Goal: Task Accomplishment & Management: Use online tool/utility

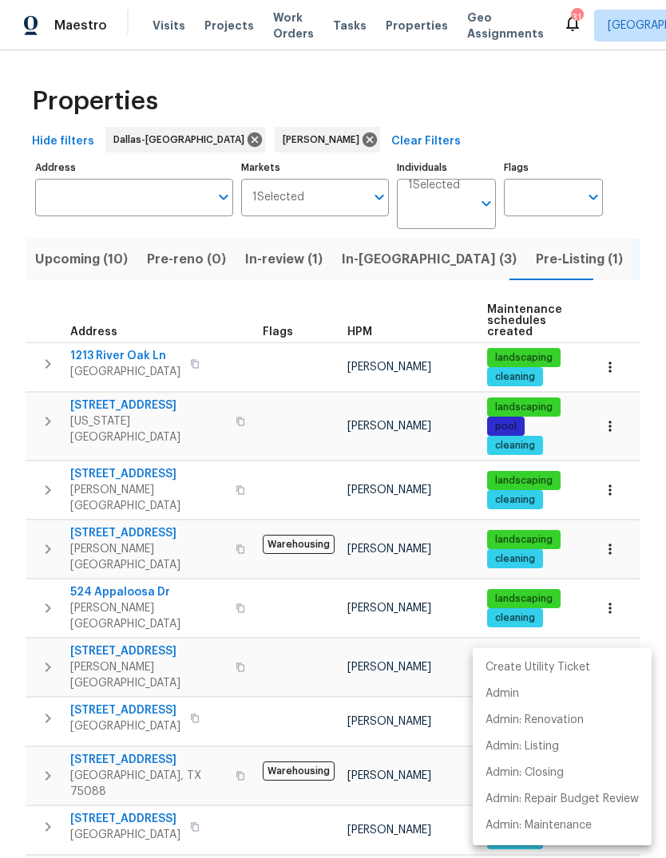
click at [247, 635] on div at bounding box center [333, 429] width 666 height 858
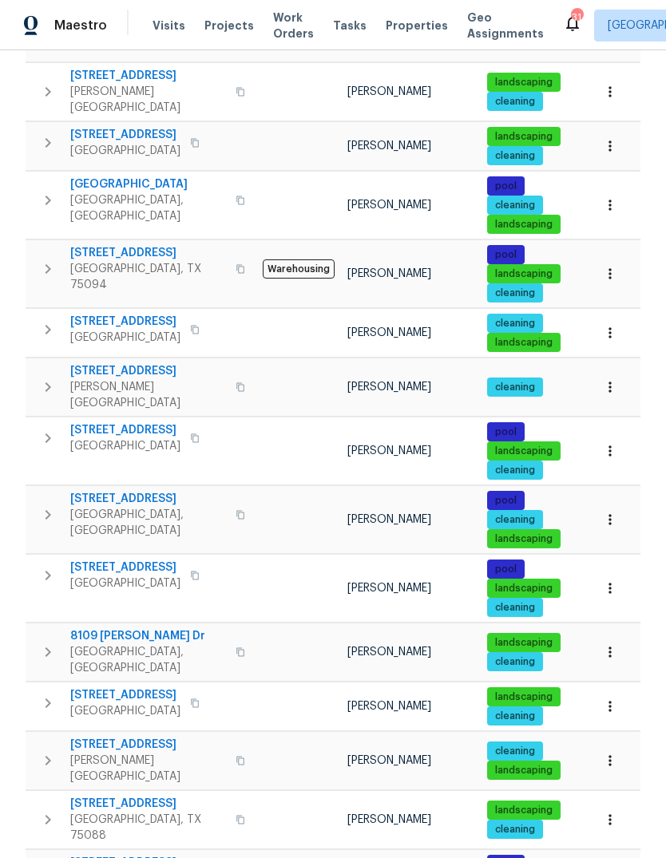
scroll to position [858, 0]
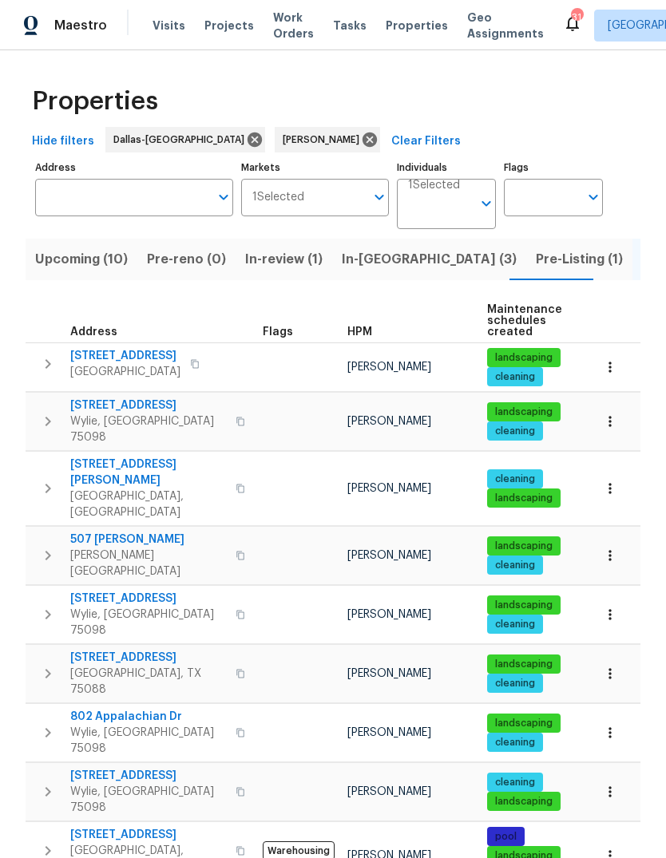
click at [93, 531] on span "507 Pinto Ln" at bounding box center [148, 539] width 156 height 16
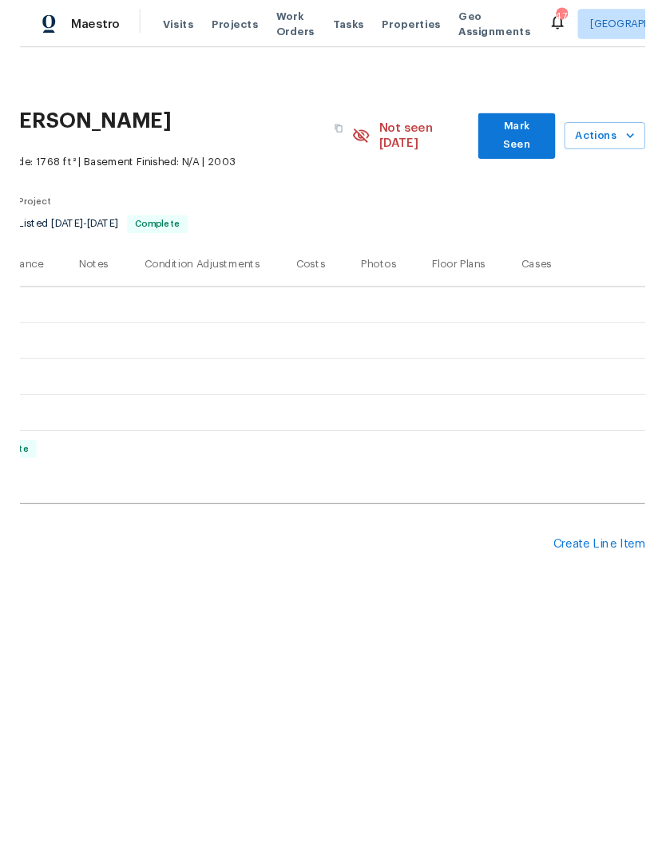
scroll to position [0, 236]
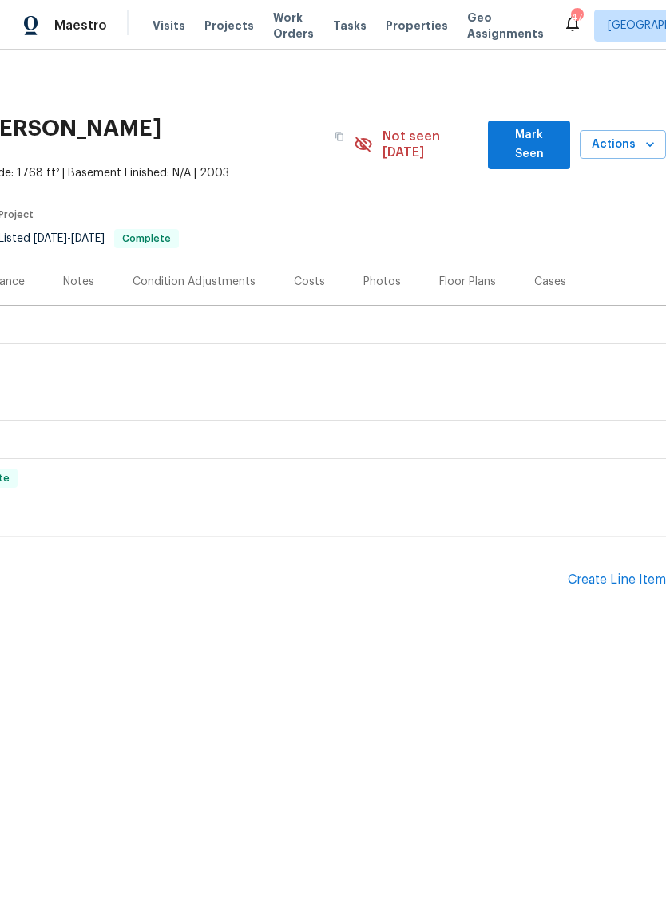
click at [590, 572] on div "Create Line Item" at bounding box center [616, 579] width 98 height 15
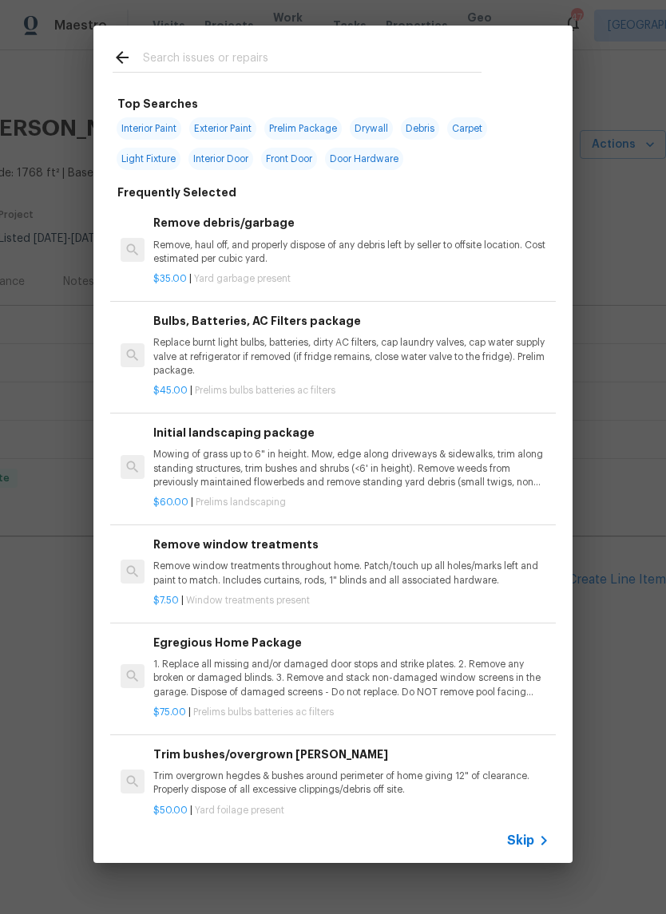
click at [285, 41] on div at bounding box center [296, 57] width 407 height 63
click at [239, 57] on input "text" at bounding box center [312, 60] width 338 height 24
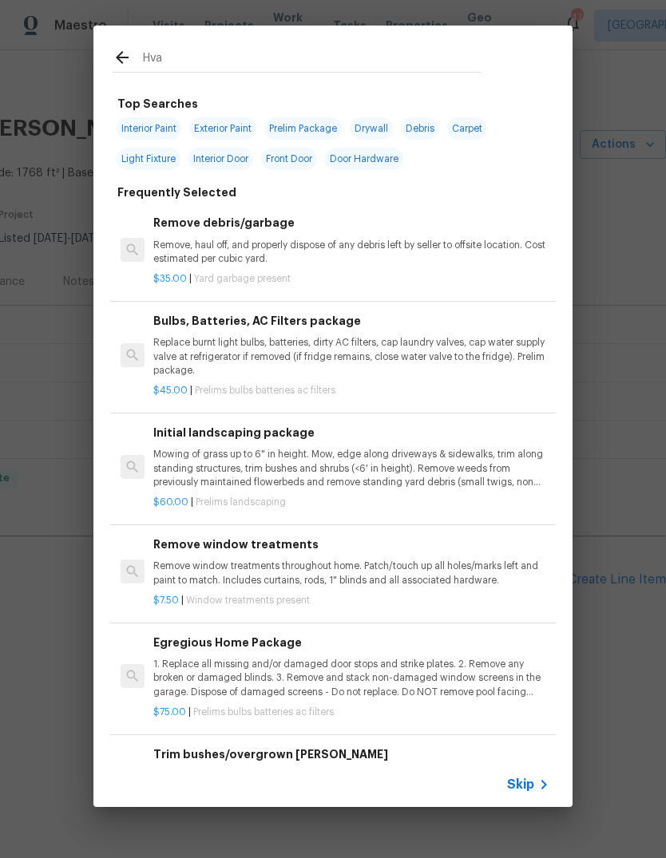
type input "Hvac"
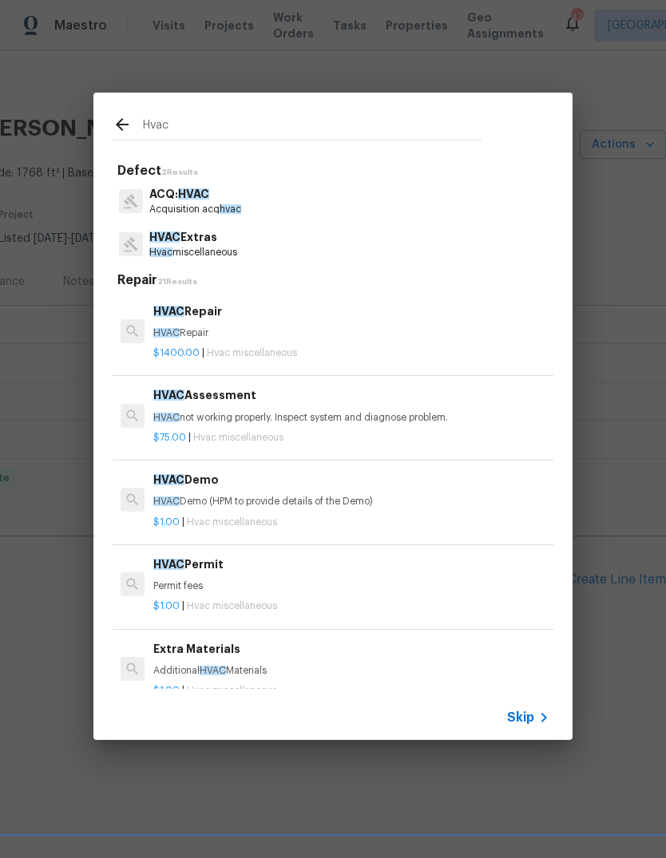
click at [227, 245] on p "HVAC Extras" at bounding box center [193, 237] width 88 height 17
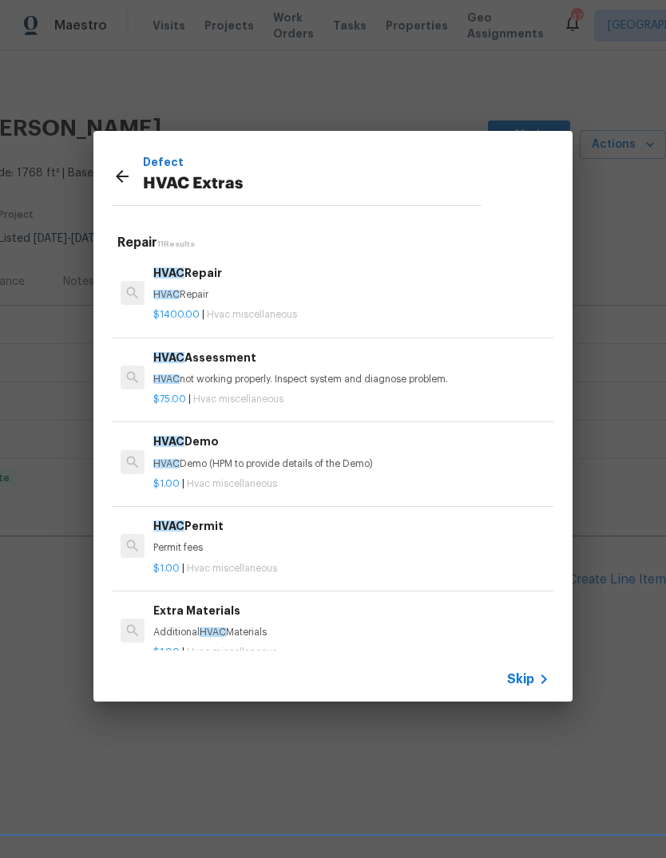
click at [337, 373] on p "HVAC not working properly. Inspect system and diagnose problem." at bounding box center [351, 380] width 396 height 14
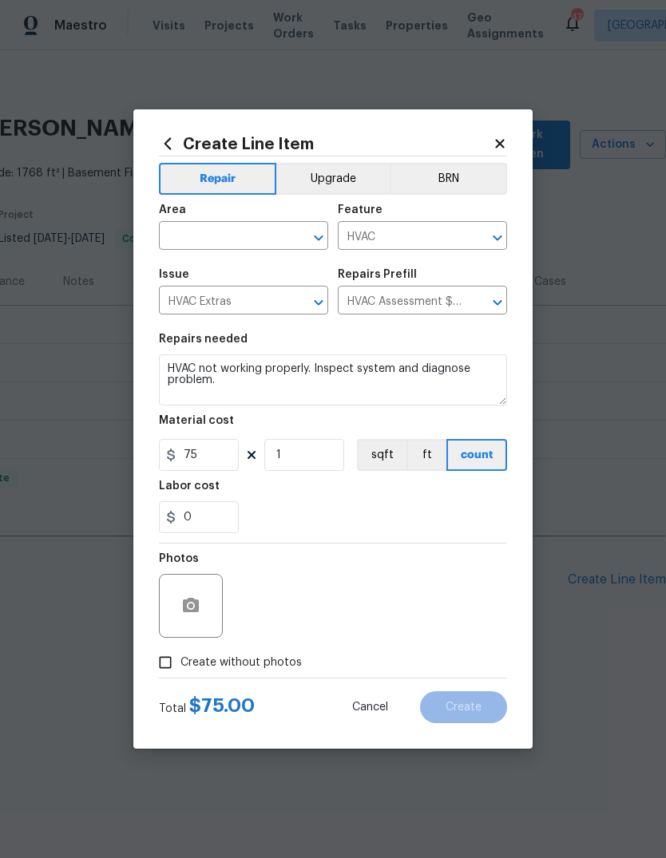
click at [264, 230] on input "text" at bounding box center [221, 237] width 124 height 25
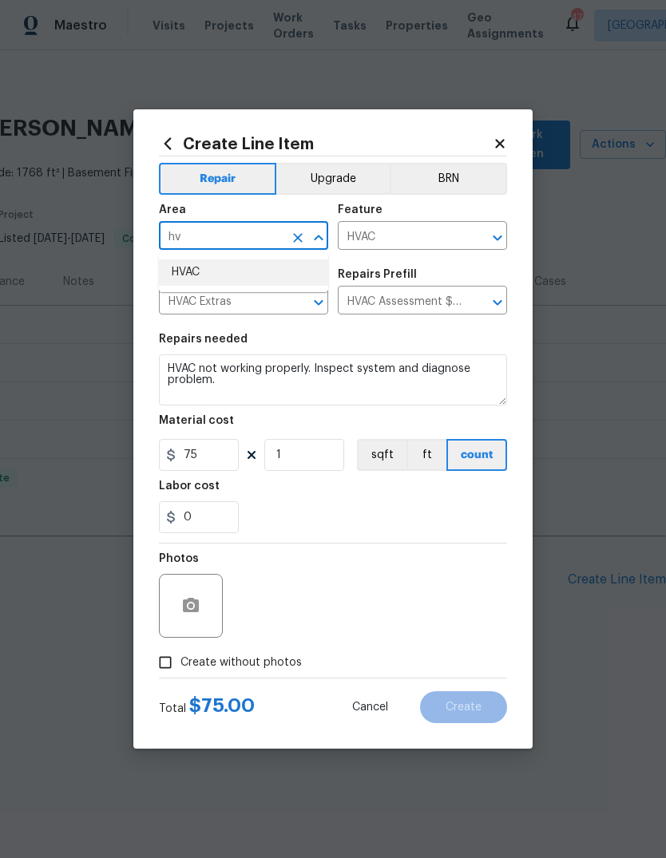
click at [209, 275] on li "HVAC" at bounding box center [243, 272] width 169 height 26
type input "HVAC"
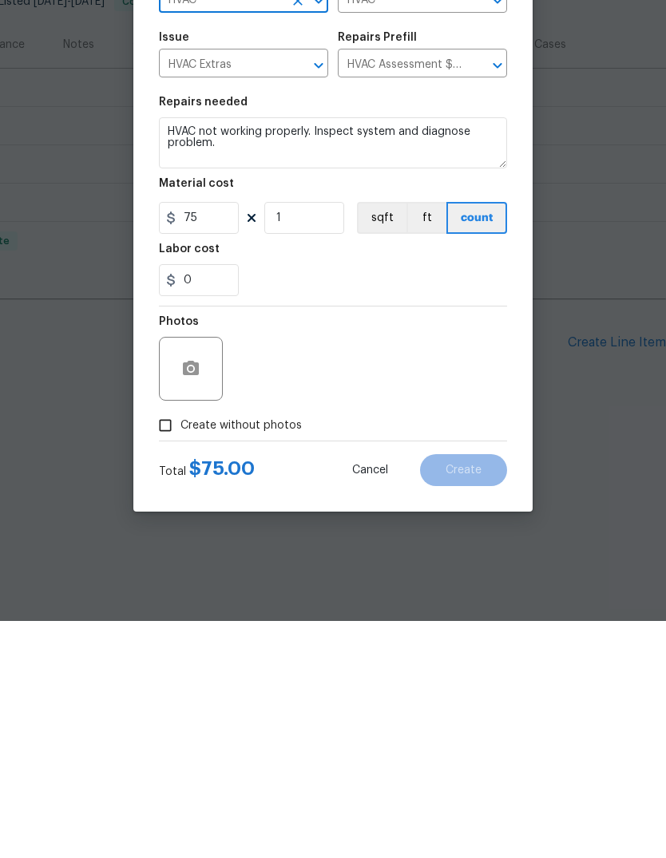
click at [281, 654] on span "Create without photos" at bounding box center [240, 662] width 121 height 17
click at [180, 647] on input "Create without photos" at bounding box center [165, 662] width 30 height 30
checkbox input "true"
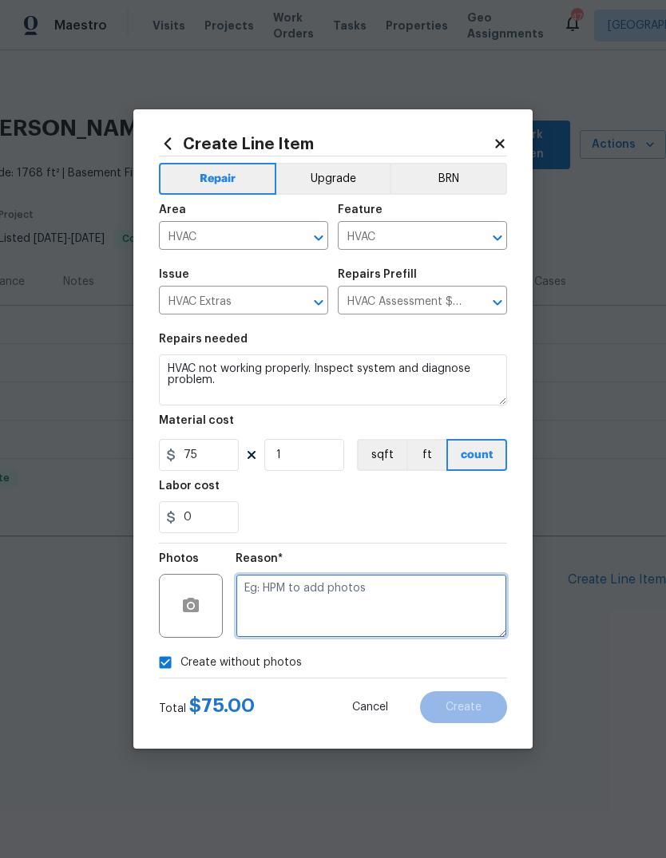
click at [302, 590] on textarea at bounding box center [370, 606] width 271 height 64
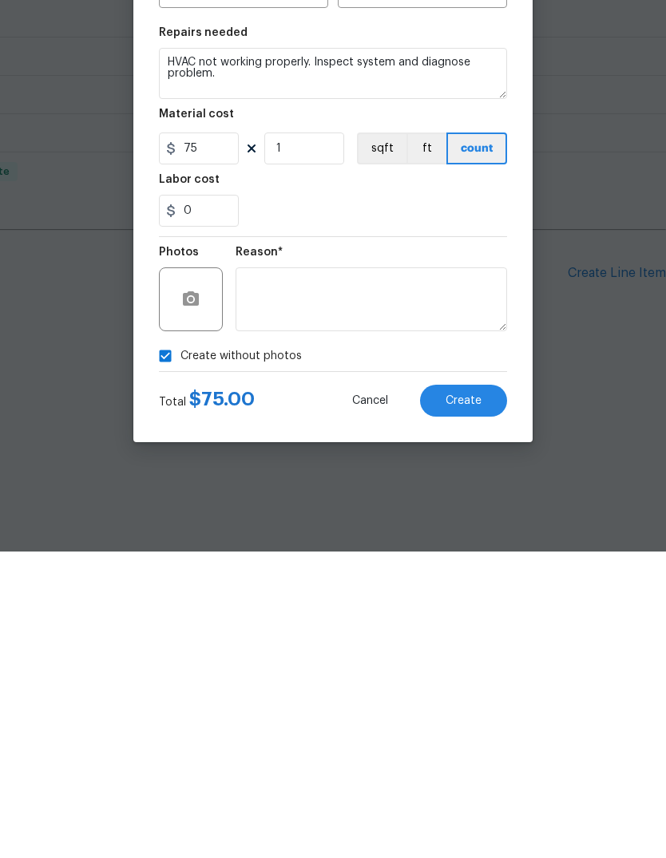
click at [474, 701] on span "Create" at bounding box center [463, 707] width 36 height 12
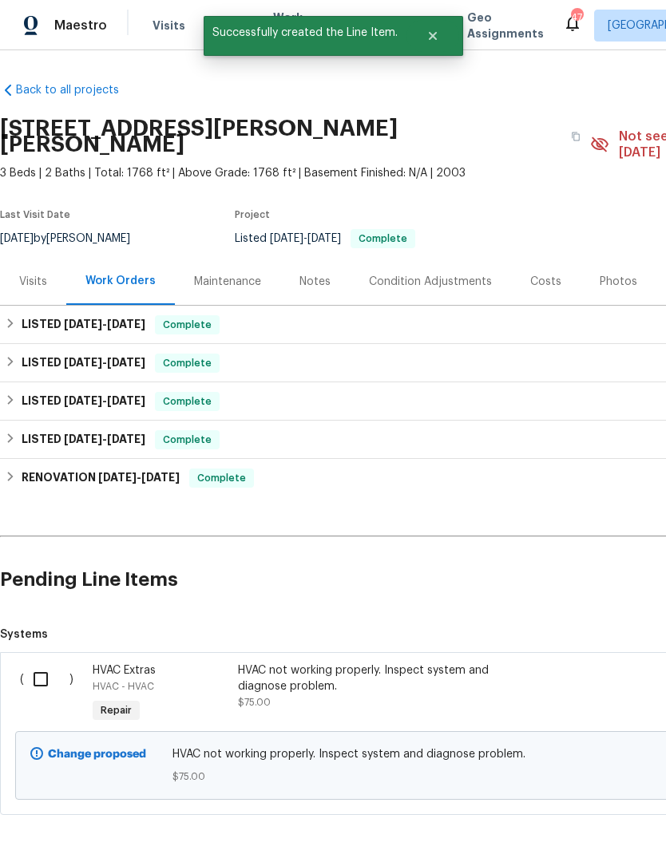
scroll to position [0, 0]
click at [32, 666] on input "checkbox" at bounding box center [46, 679] width 45 height 34
checkbox input "true"
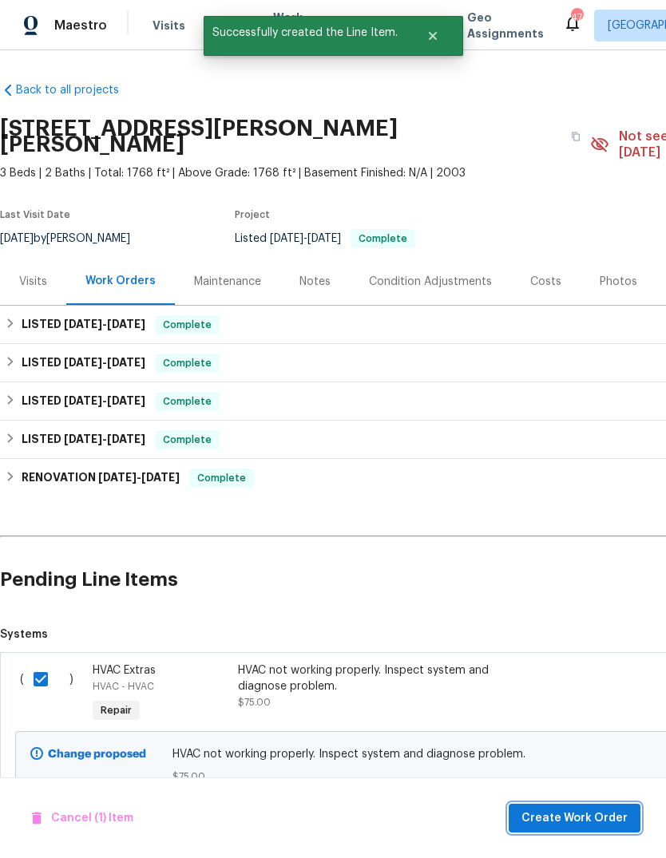
click at [548, 808] on span "Create Work Order" at bounding box center [574, 818] width 106 height 20
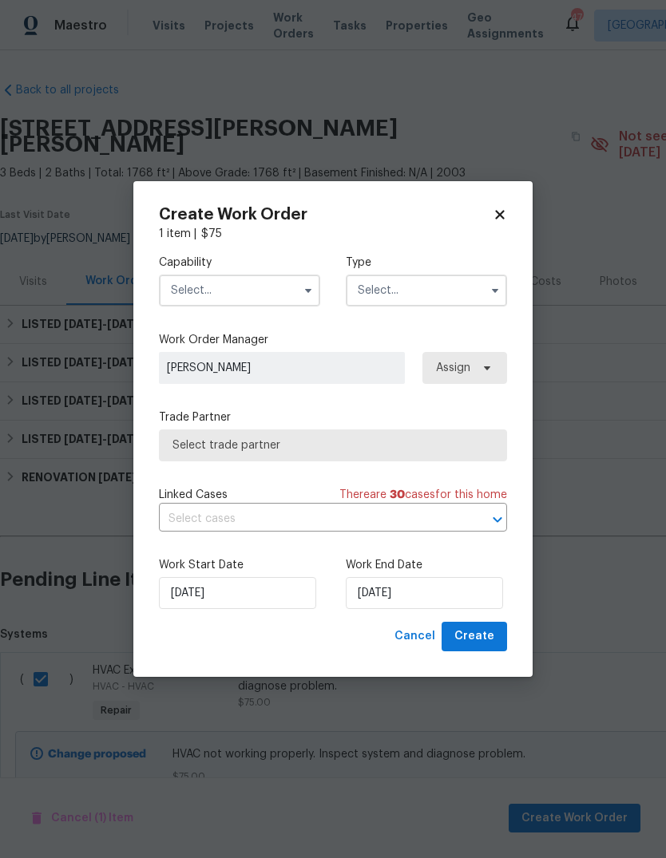
click at [273, 285] on input "text" at bounding box center [239, 291] width 161 height 32
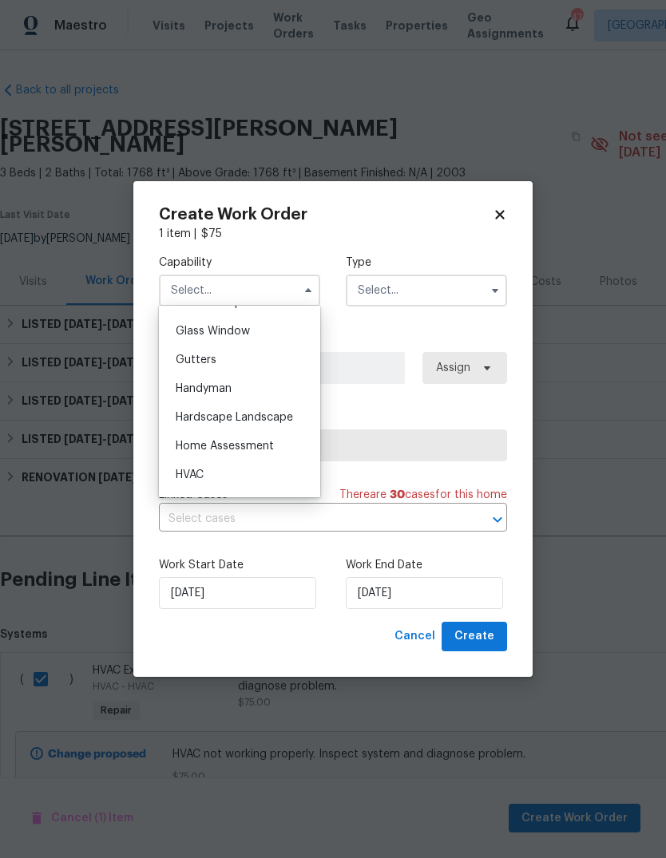
scroll to position [818, 0]
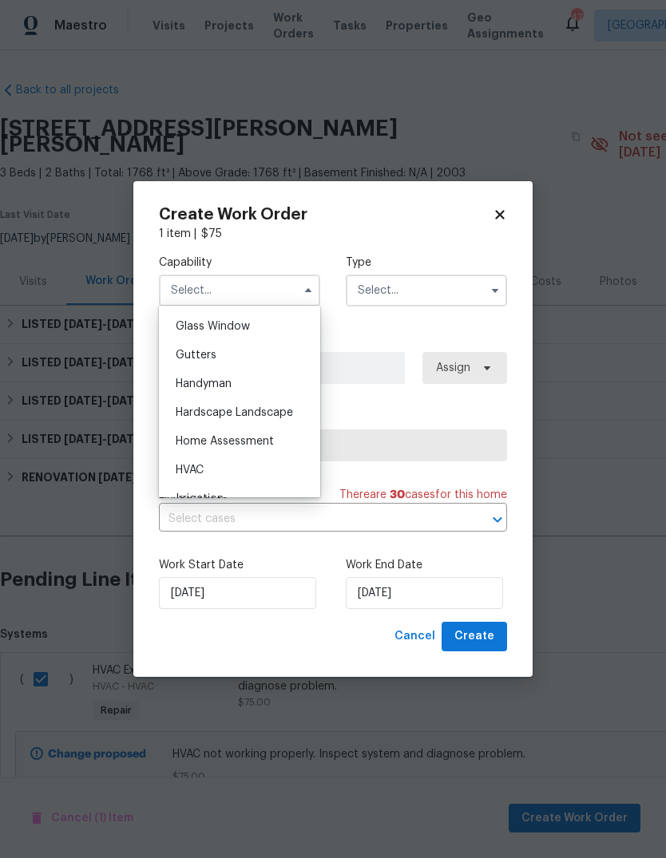
click at [229, 471] on div "HVAC" at bounding box center [239, 470] width 153 height 29
type input "HVAC"
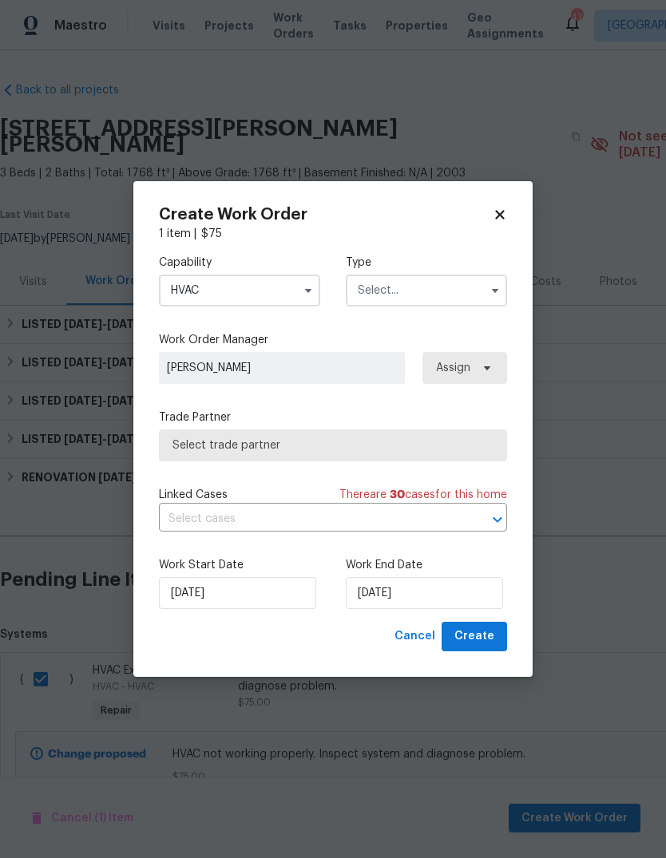
click at [476, 288] on input "text" at bounding box center [426, 291] width 161 height 32
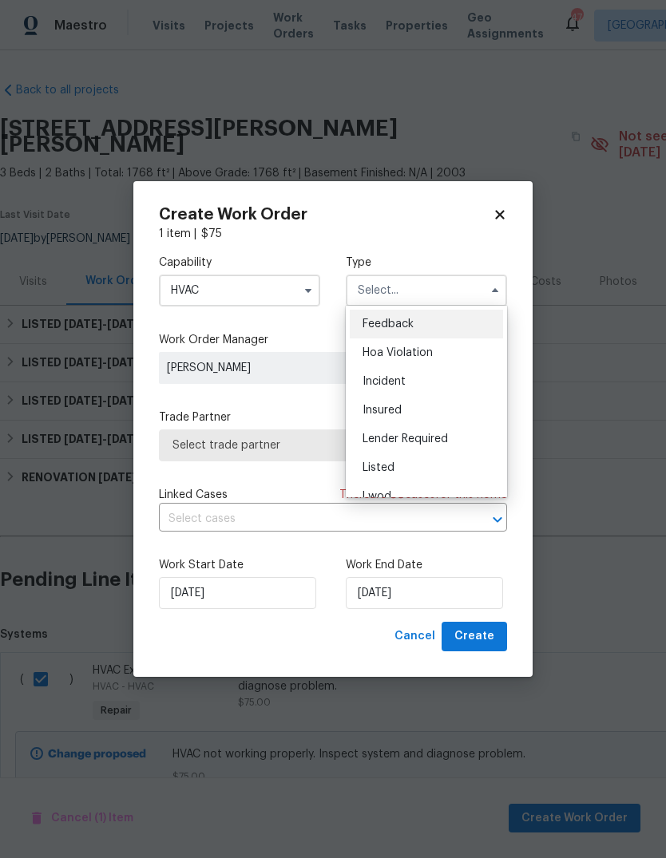
click at [409, 470] on div "Listed" at bounding box center [426, 467] width 153 height 29
type input "Listed"
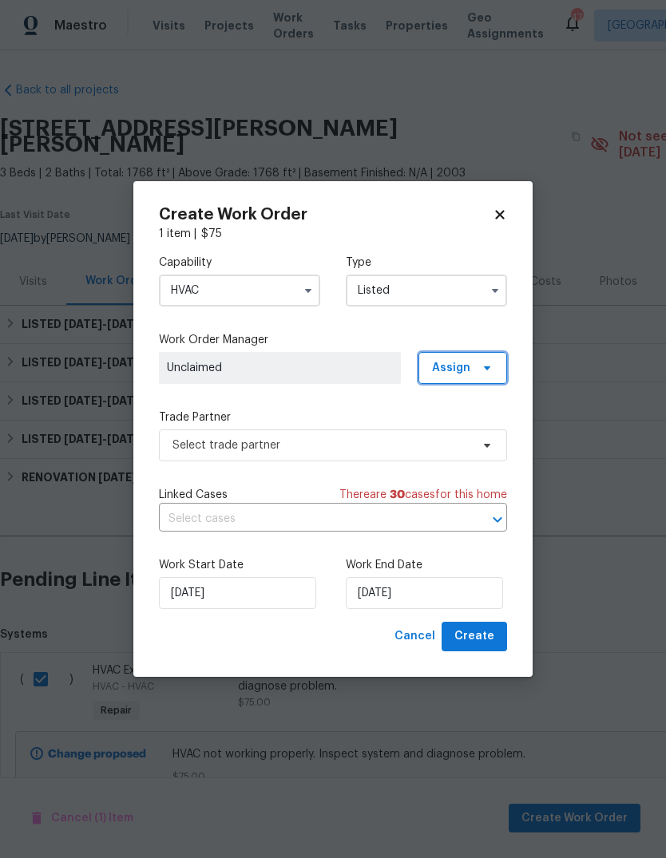
click at [479, 373] on span "Assign" at bounding box center [462, 368] width 89 height 32
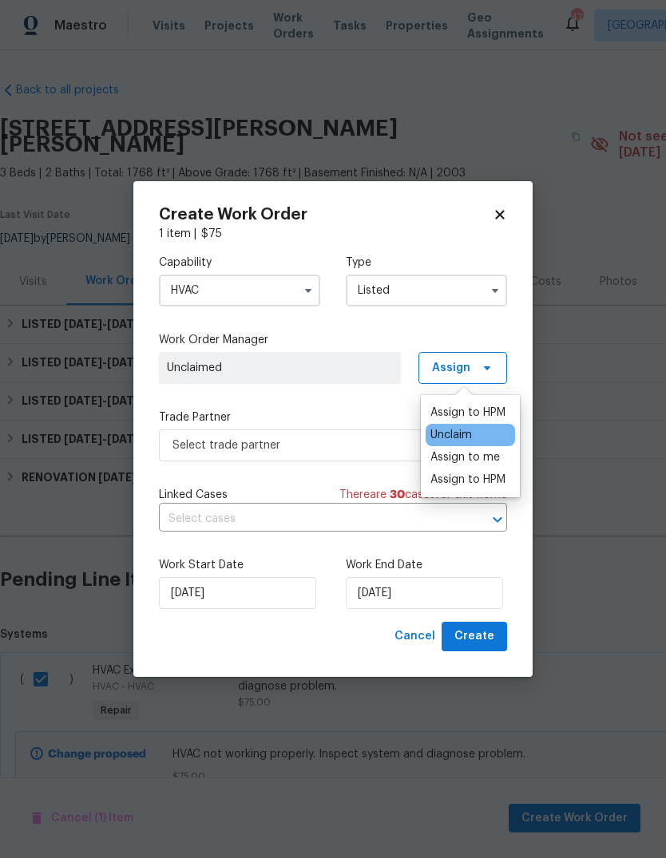
click at [464, 460] on div "Assign to me" at bounding box center [464, 457] width 69 height 16
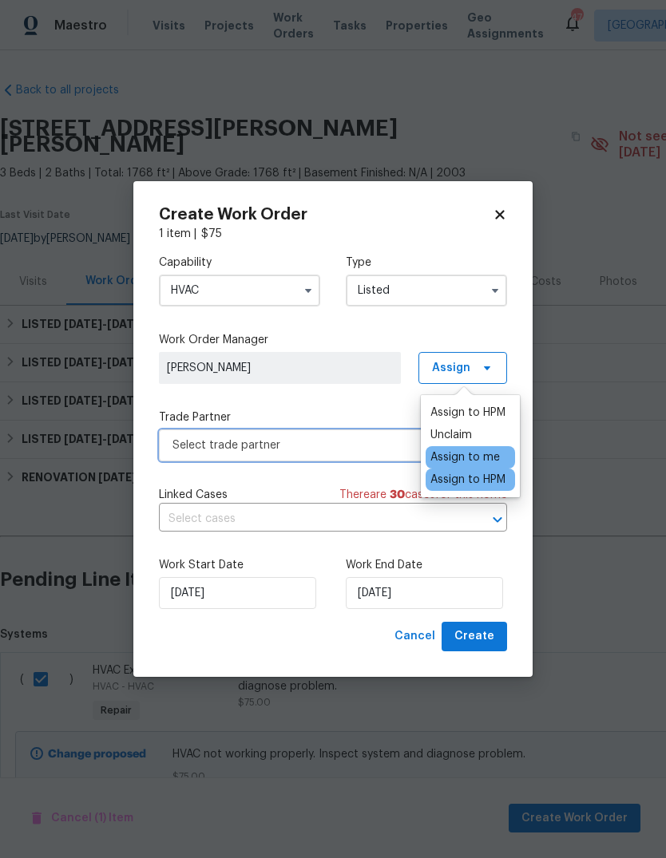
click at [386, 451] on span "Select trade partner" at bounding box center [321, 445] width 298 height 16
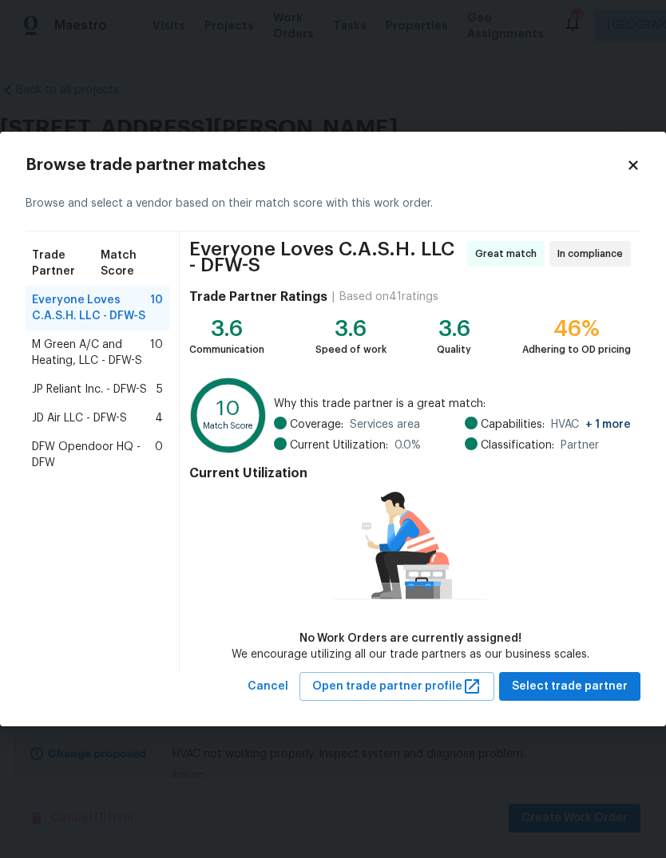
click at [105, 346] on span "M Green A/C and Heating, LLC - DFW-S" at bounding box center [91, 353] width 118 height 32
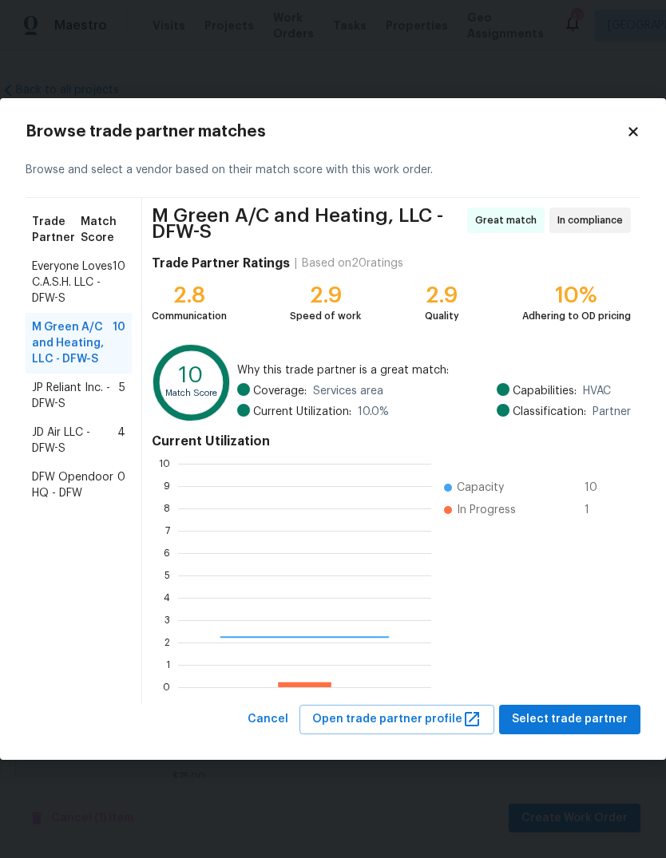
scroll to position [223, 253]
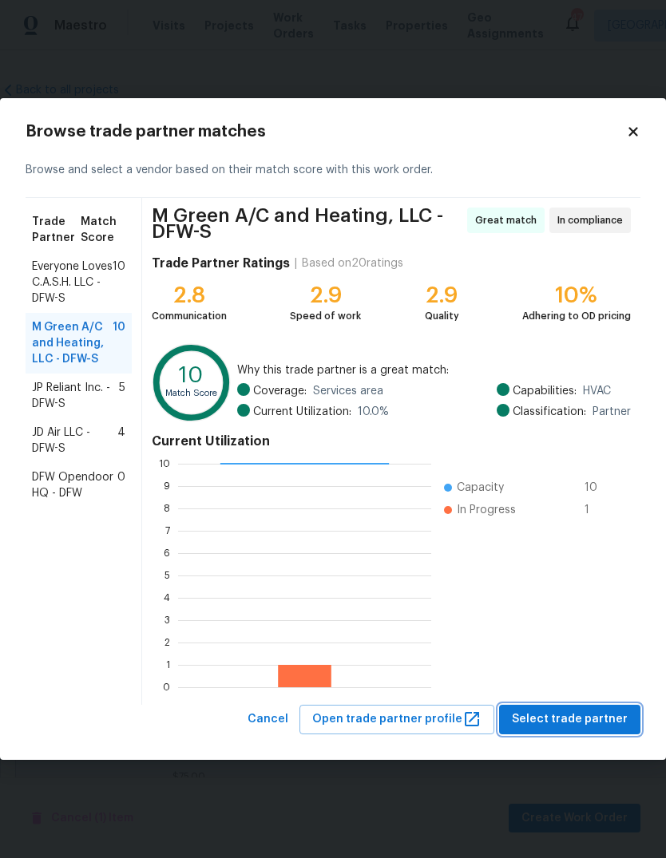
click at [567, 723] on span "Select trade partner" at bounding box center [570, 719] width 116 height 20
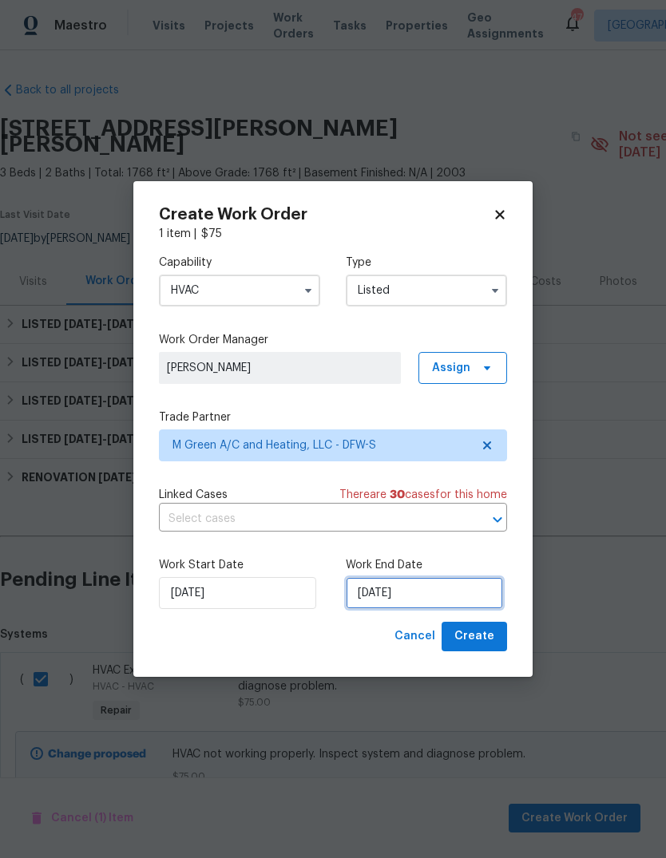
click at [458, 589] on input "[DATE]" at bounding box center [424, 593] width 157 height 32
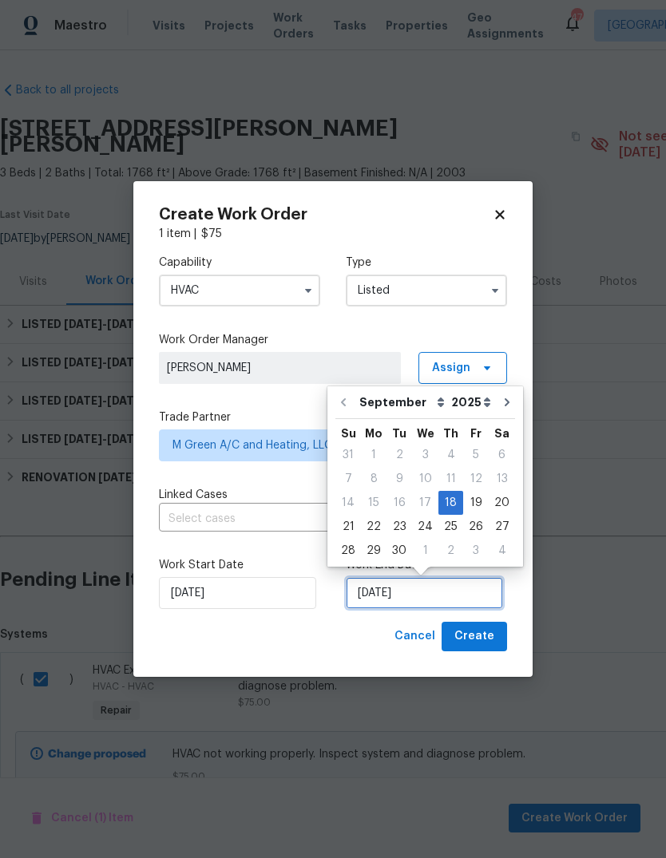
scroll to position [12, 0]
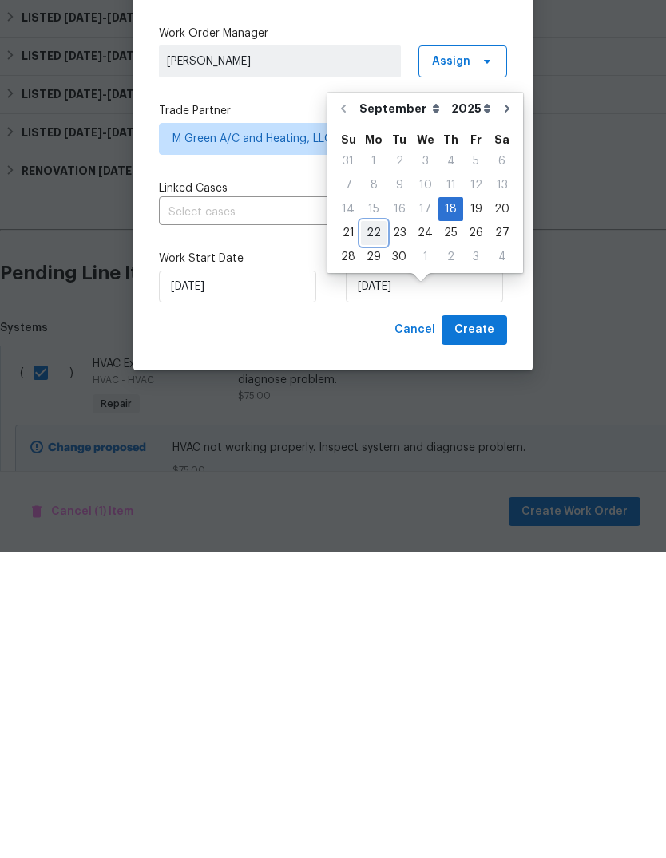
click at [381, 528] on div "22" at bounding box center [374, 539] width 26 height 22
type input "[DATE]"
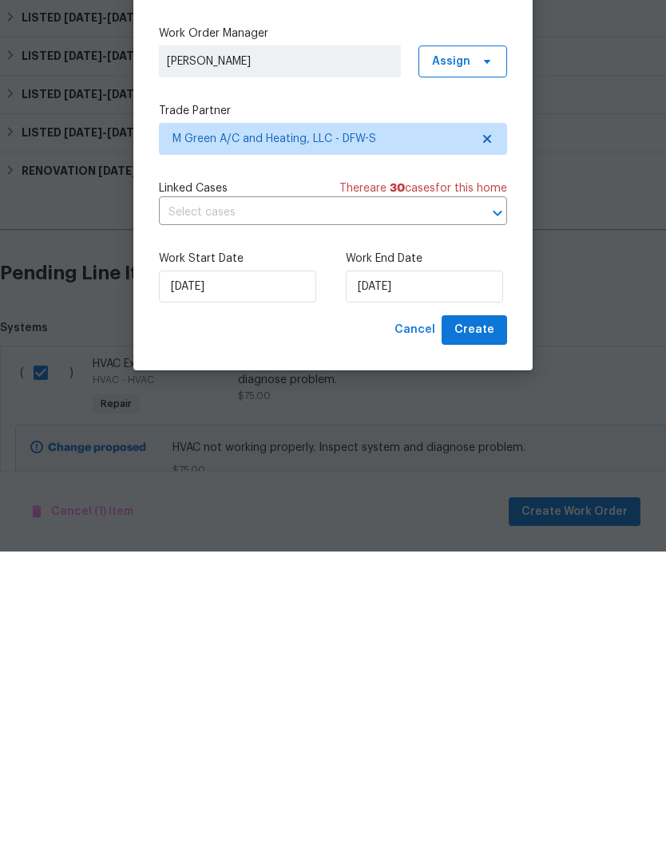
scroll to position [49, 0]
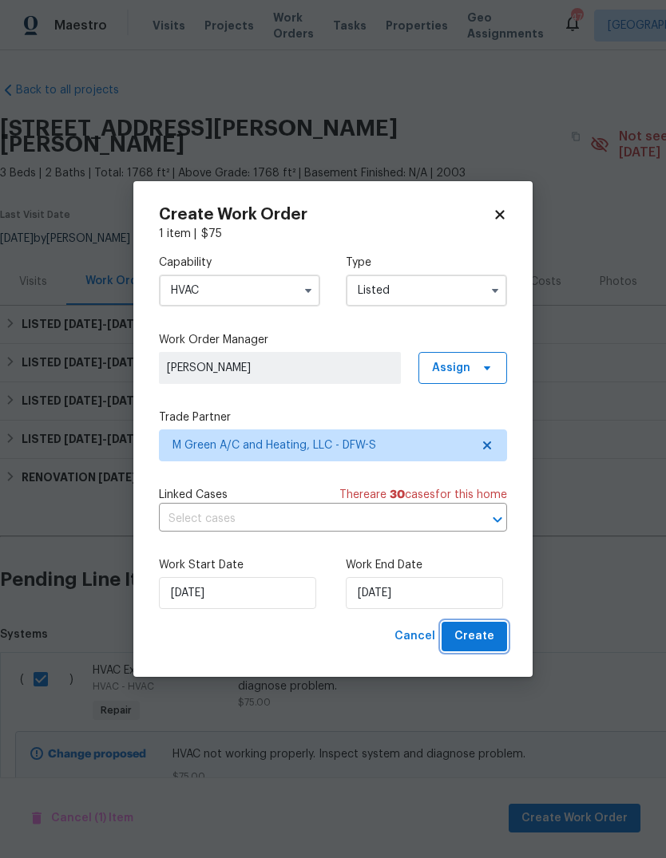
click at [480, 642] on span "Create" at bounding box center [474, 636] width 40 height 20
checkbox input "false"
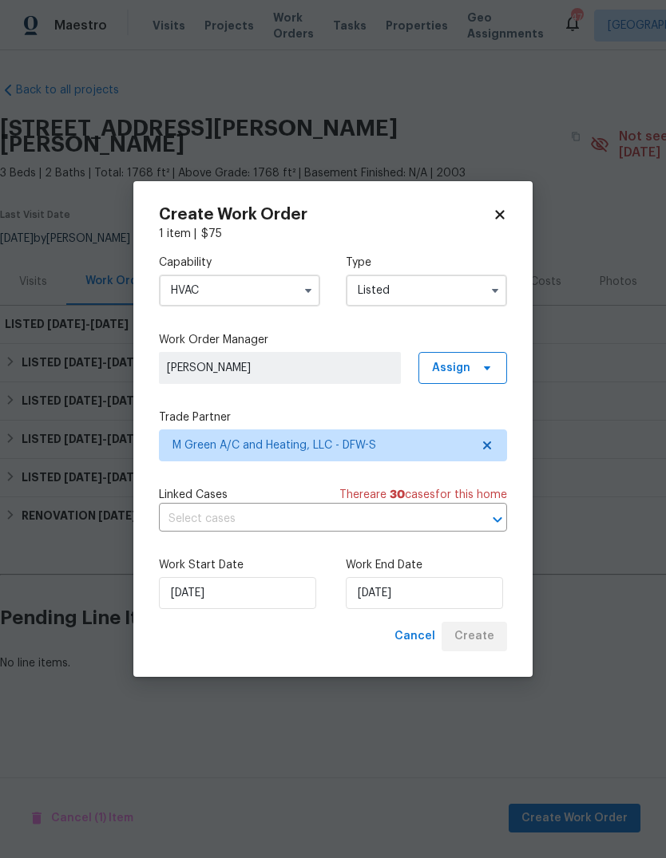
scroll to position [0, 0]
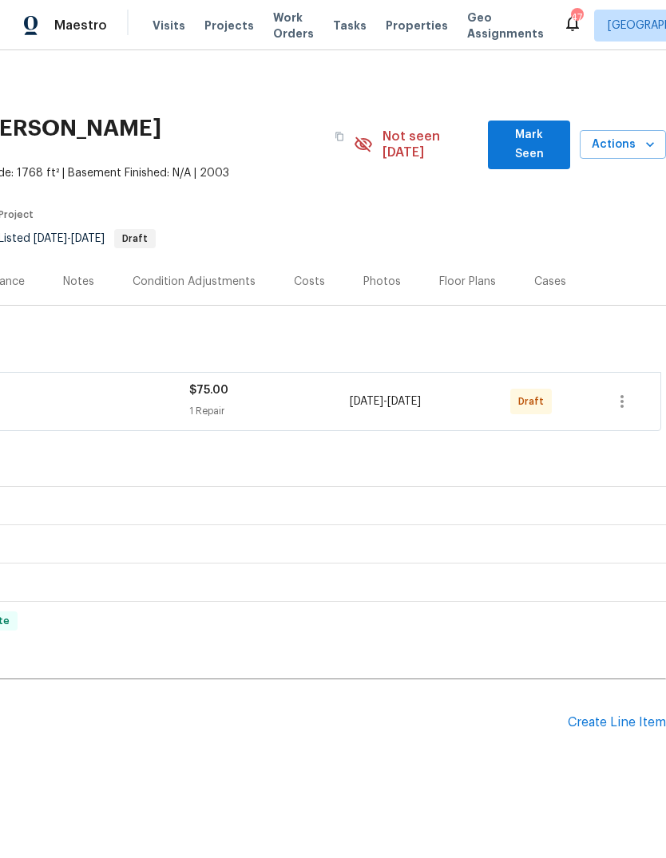
scroll to position [0, 236]
click at [630, 392] on icon "button" at bounding box center [621, 401] width 19 height 19
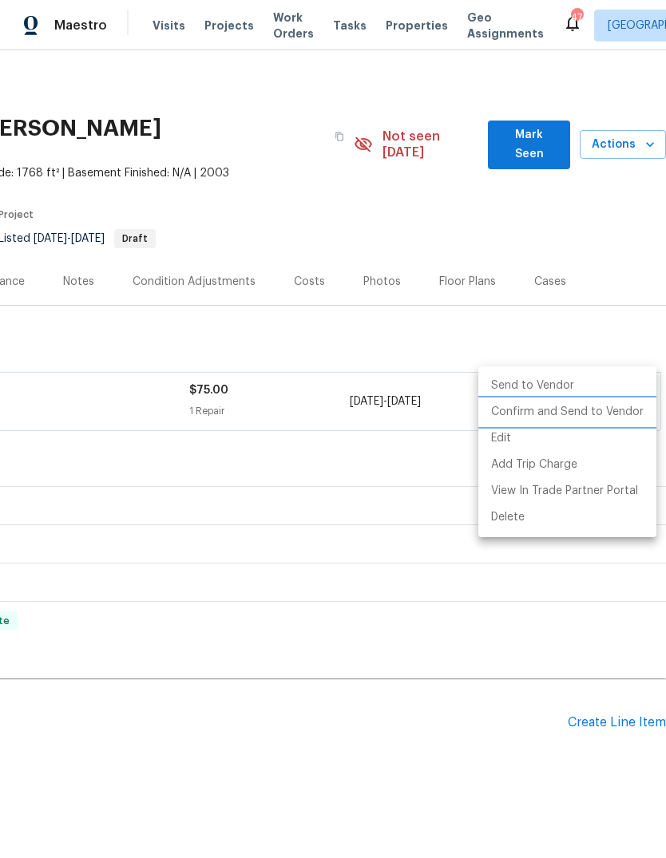
click at [618, 413] on li "Confirm and Send to Vendor" at bounding box center [567, 412] width 178 height 26
